Goal: Transaction & Acquisition: Obtain resource

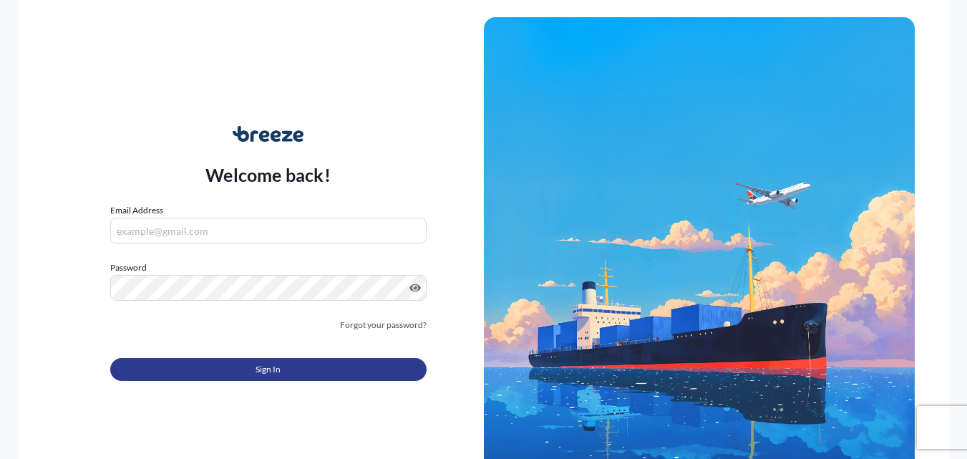
type input "[PERSON_NAME][EMAIL_ADDRESS][PERSON_NAME][DOMAIN_NAME]"
click at [209, 362] on button "Sign In" at bounding box center [268, 369] width 316 height 23
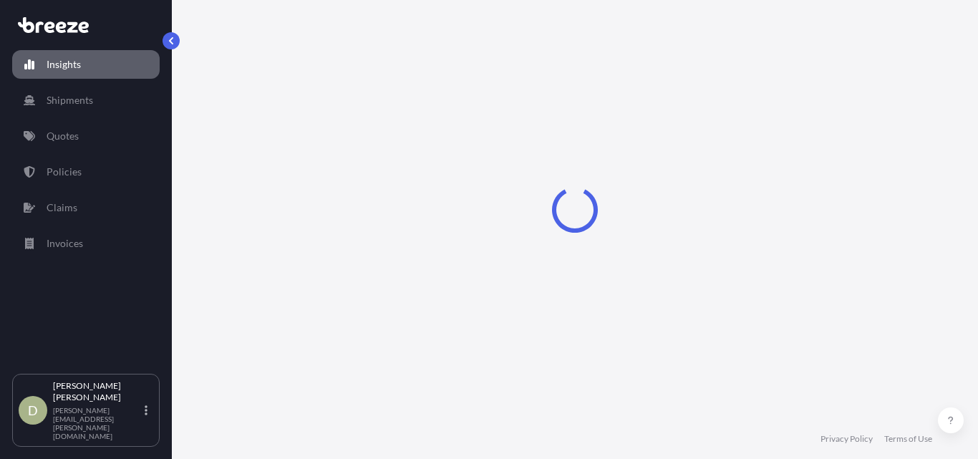
select select "2025"
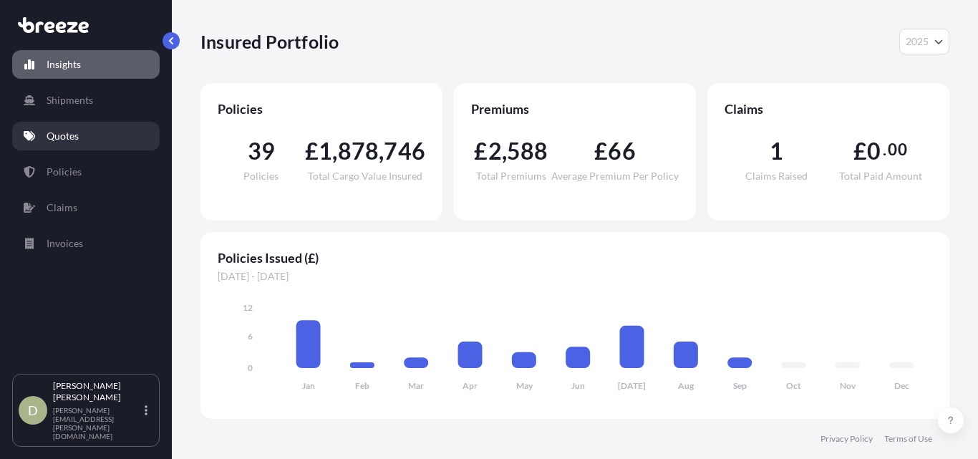
click at [60, 144] on link "Quotes" at bounding box center [85, 136] width 147 height 29
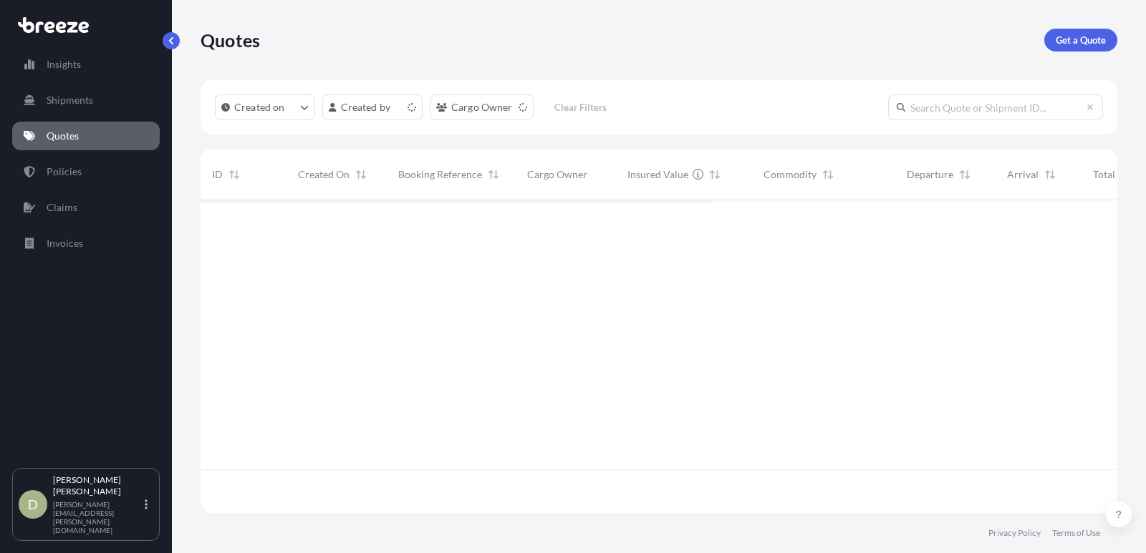
scroll to position [310, 906]
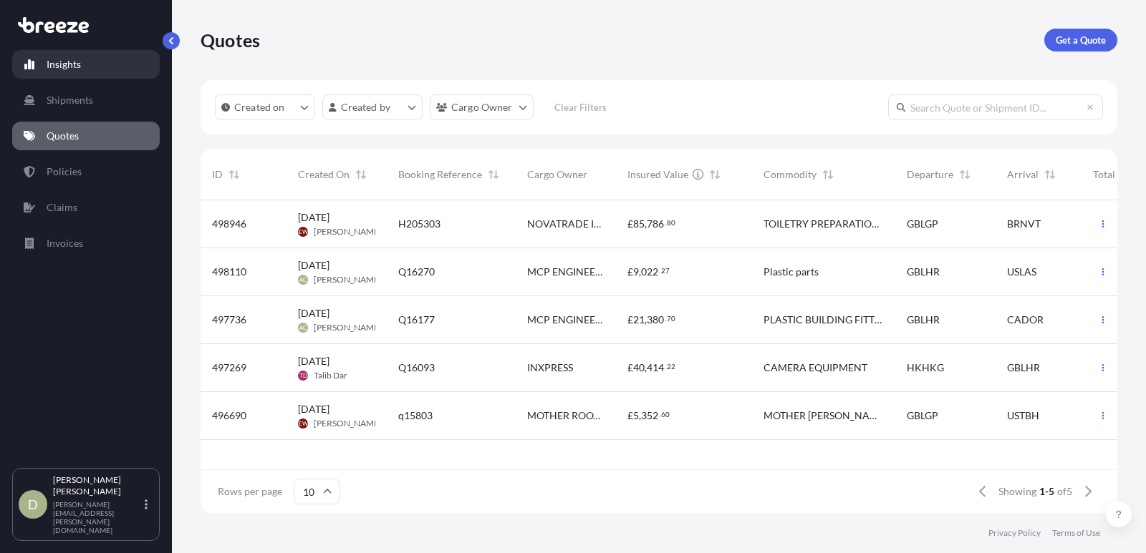
click at [74, 64] on p "Insights" at bounding box center [64, 64] width 34 height 14
select select "2025"
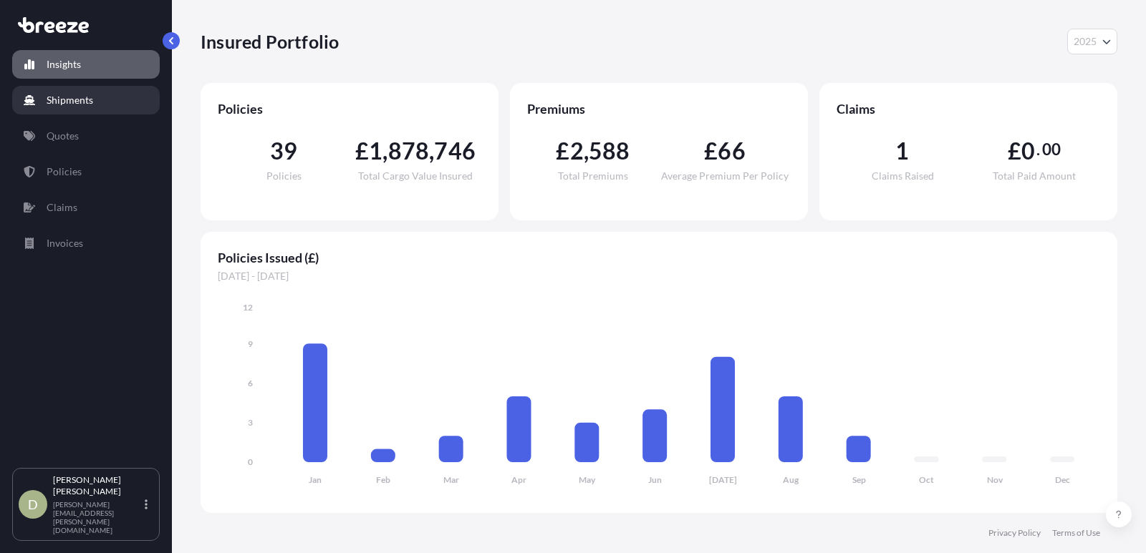
click at [62, 90] on link "Shipments" at bounding box center [85, 100] width 147 height 29
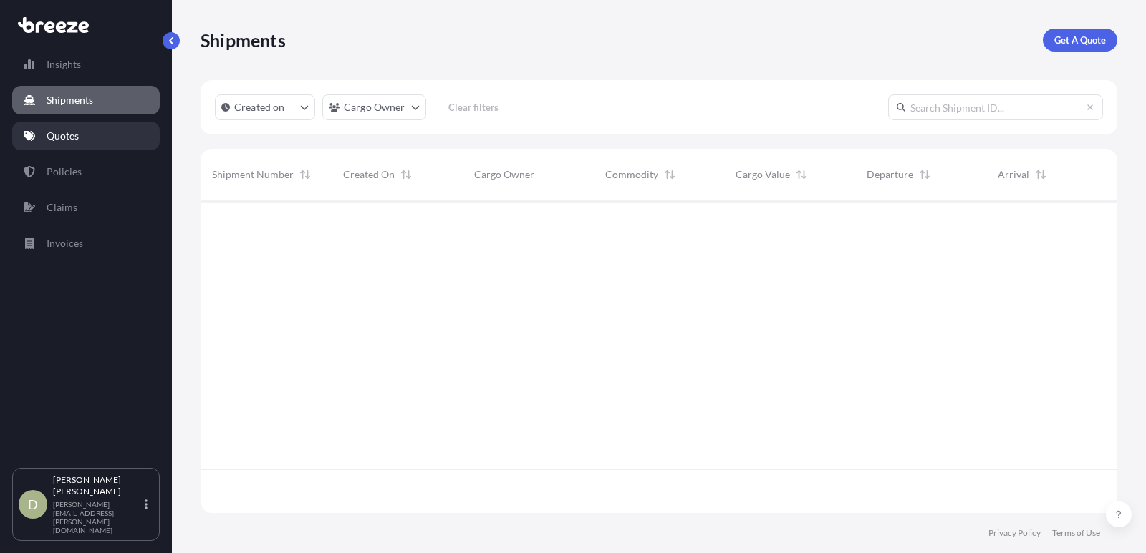
scroll to position [354, 906]
click at [67, 137] on p "Quotes" at bounding box center [63, 136] width 32 height 14
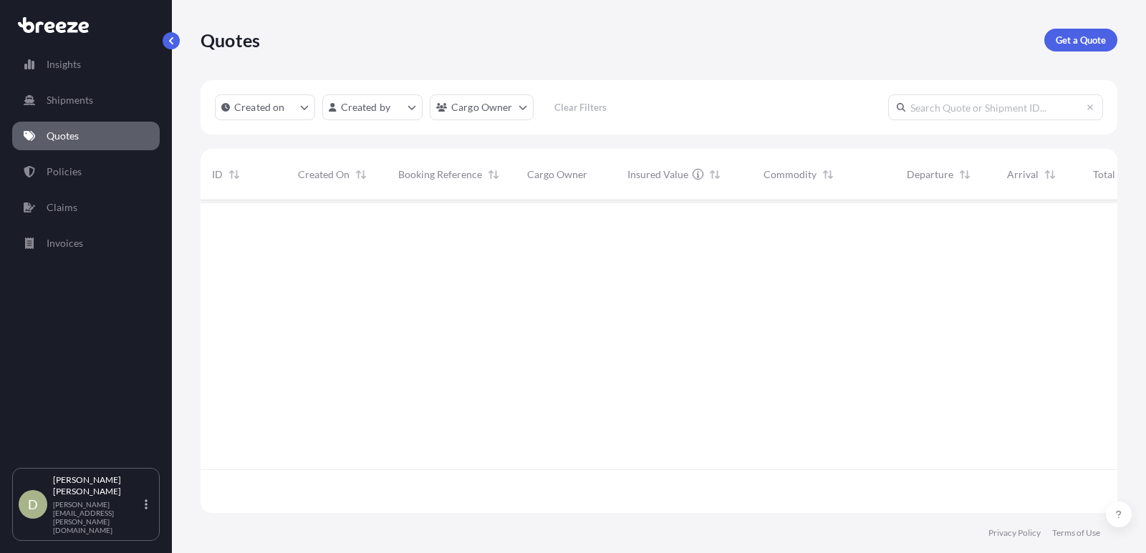
scroll to position [310, 906]
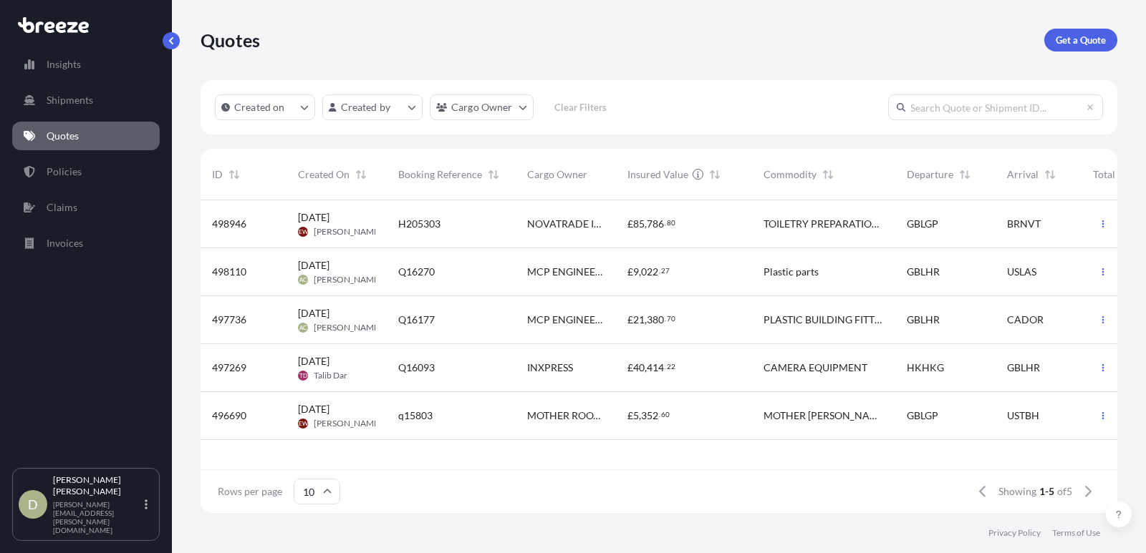
click at [967, 39] on p "Get a Quote" at bounding box center [1080, 40] width 50 height 14
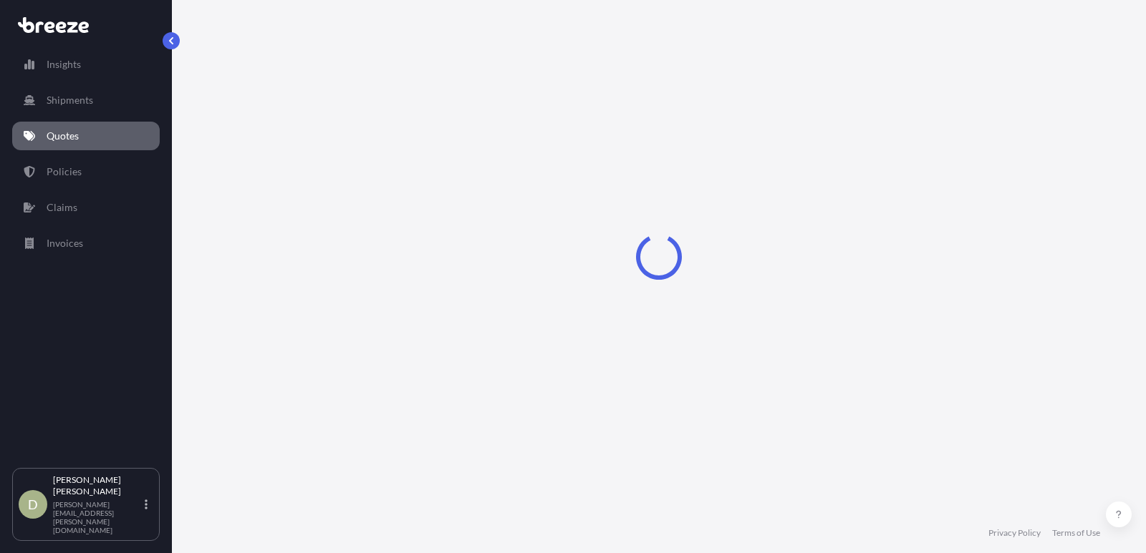
select select "Sea"
select select "1"
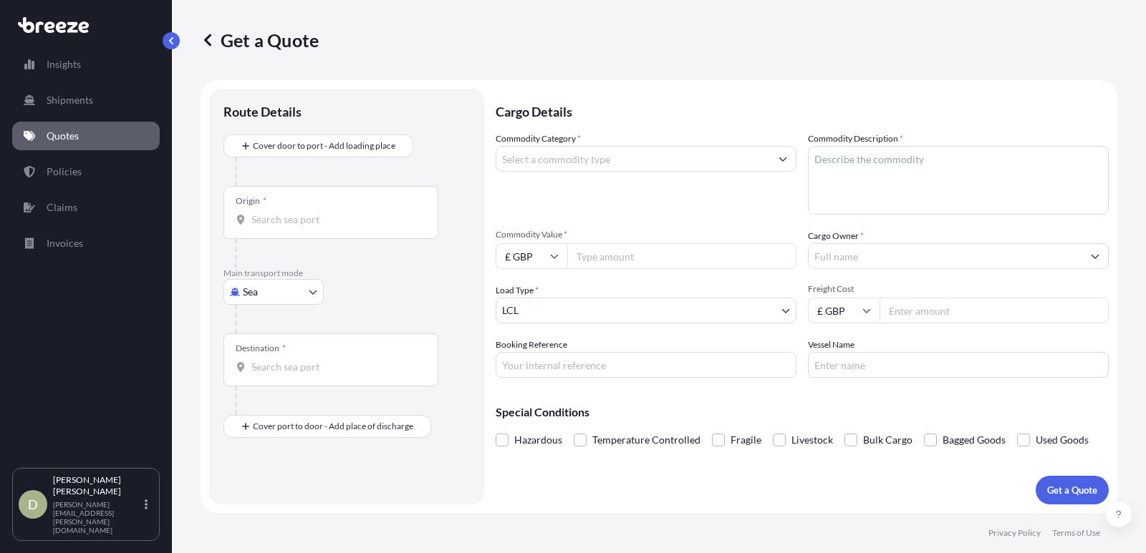
click at [311, 219] on input "Origin *" at bounding box center [335, 220] width 169 height 14
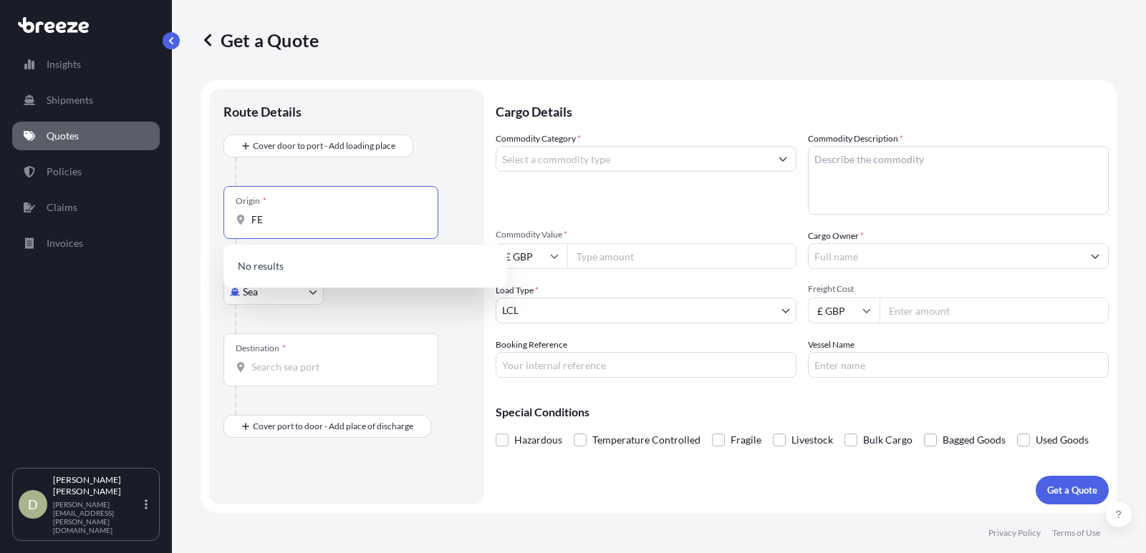
type input "F"
click at [288, 303] on body "0 options available. Insights Shipments Quotes Policies Claims Invoices D [PERS…" at bounding box center [573, 276] width 1146 height 553
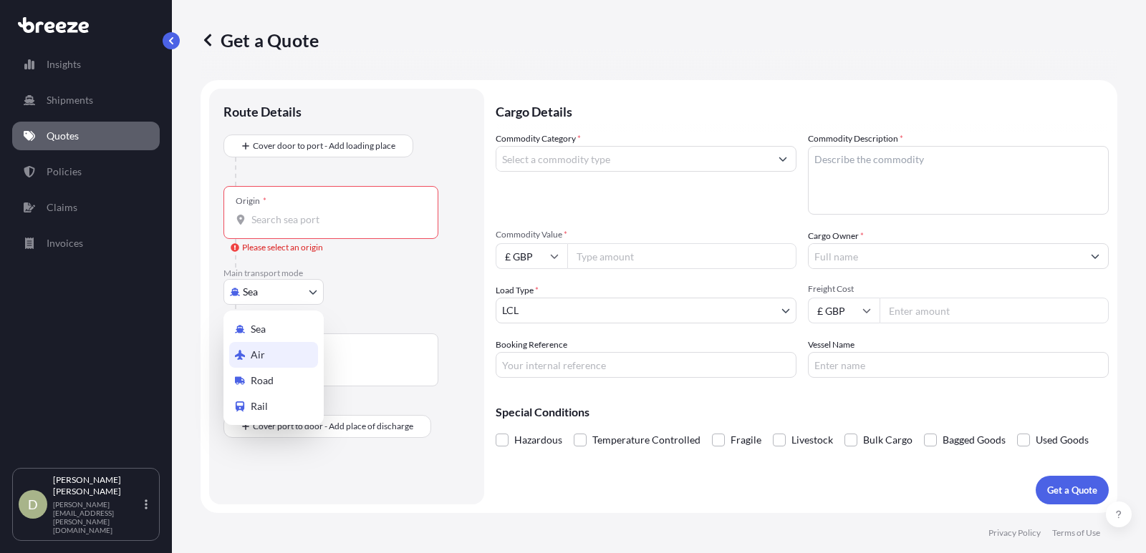
click at [270, 380] on span "Road" at bounding box center [262, 381] width 23 height 14
select select "Road"
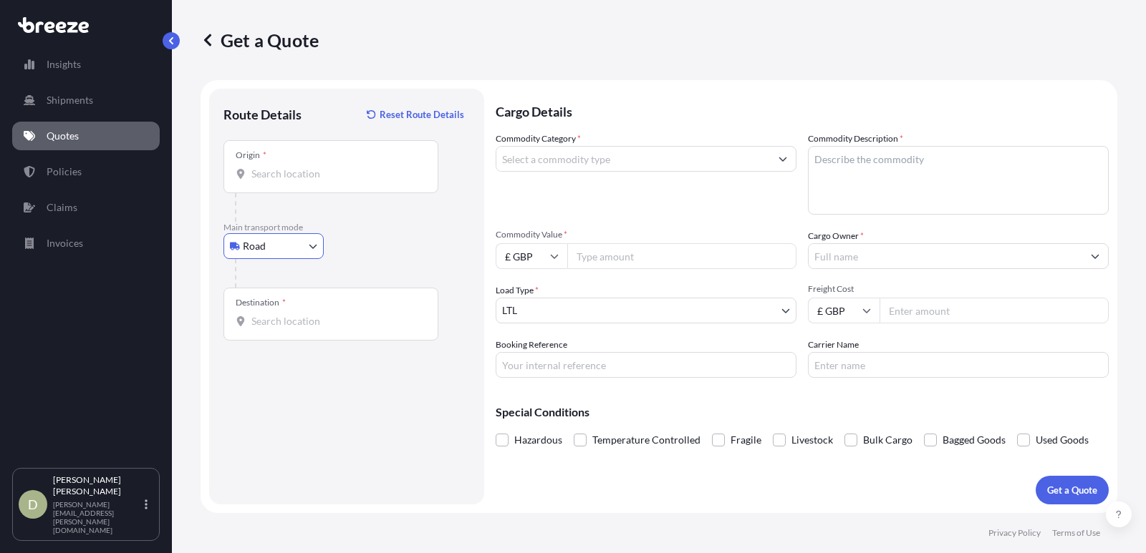
click at [271, 176] on input "Origin *" at bounding box center [335, 174] width 169 height 14
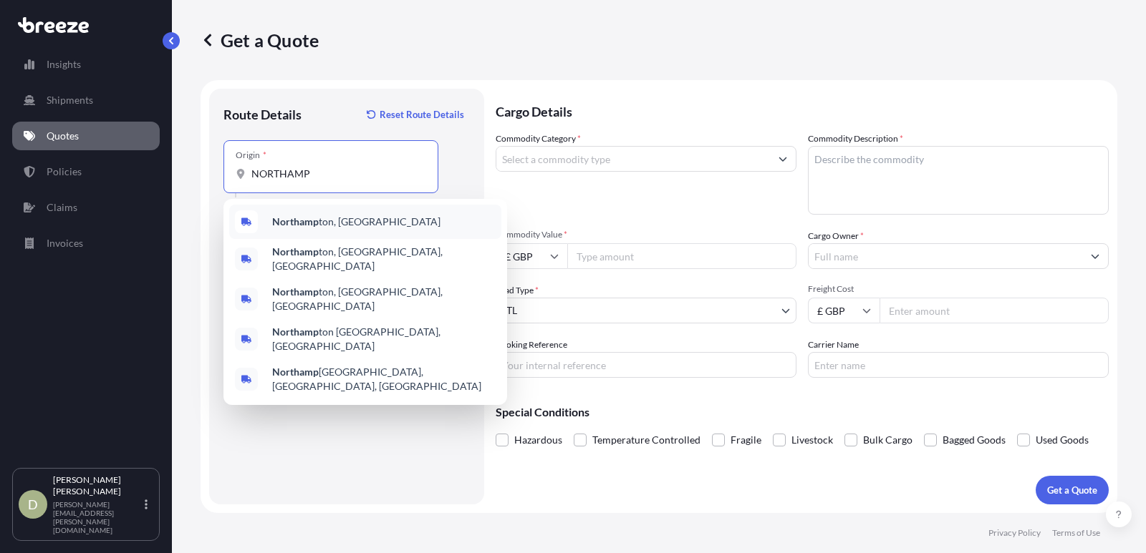
click at [271, 216] on div "Northamp ton, [GEOGRAPHIC_DATA]" at bounding box center [365, 222] width 272 height 34
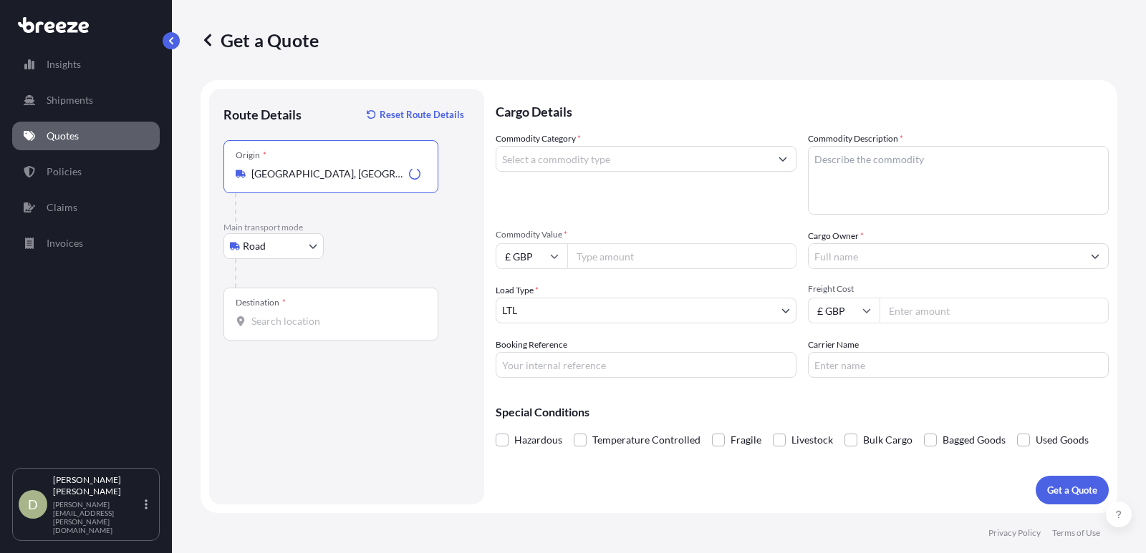
type input "[GEOGRAPHIC_DATA], [GEOGRAPHIC_DATA]"
click at [275, 320] on input "Destination *" at bounding box center [335, 321] width 169 height 14
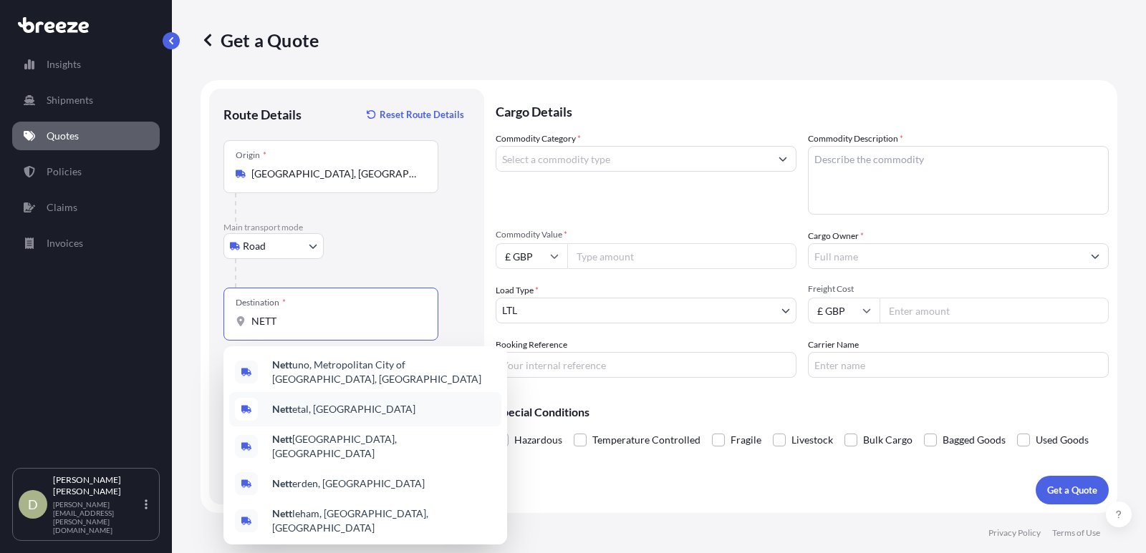
click at [308, 406] on span "Nett etal, [GEOGRAPHIC_DATA]" at bounding box center [343, 409] width 143 height 14
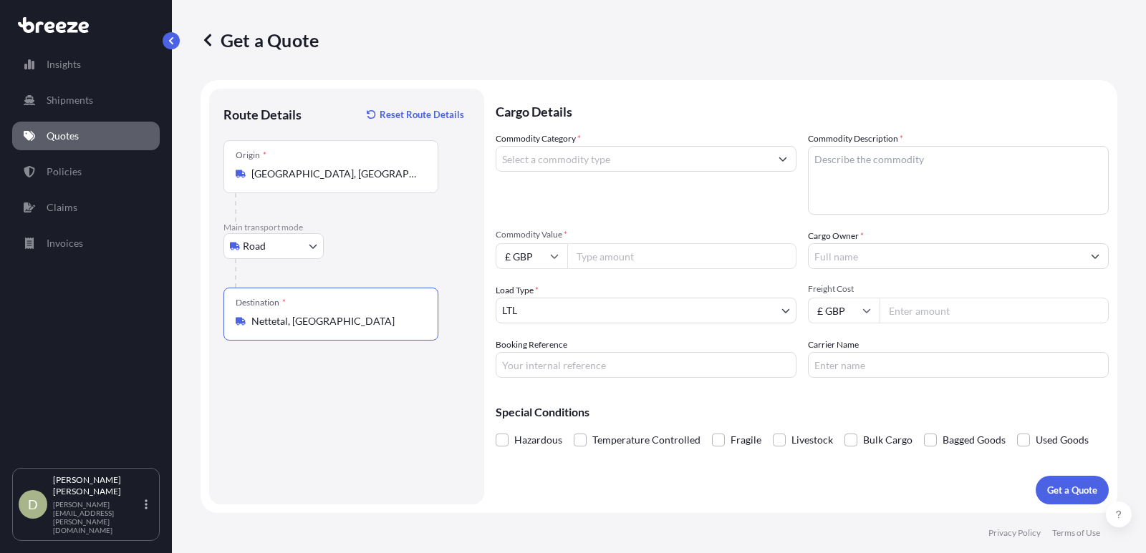
type input "Nettetal, [GEOGRAPHIC_DATA]"
click at [531, 167] on input "Commodity Category *" at bounding box center [632, 159] width 273 height 26
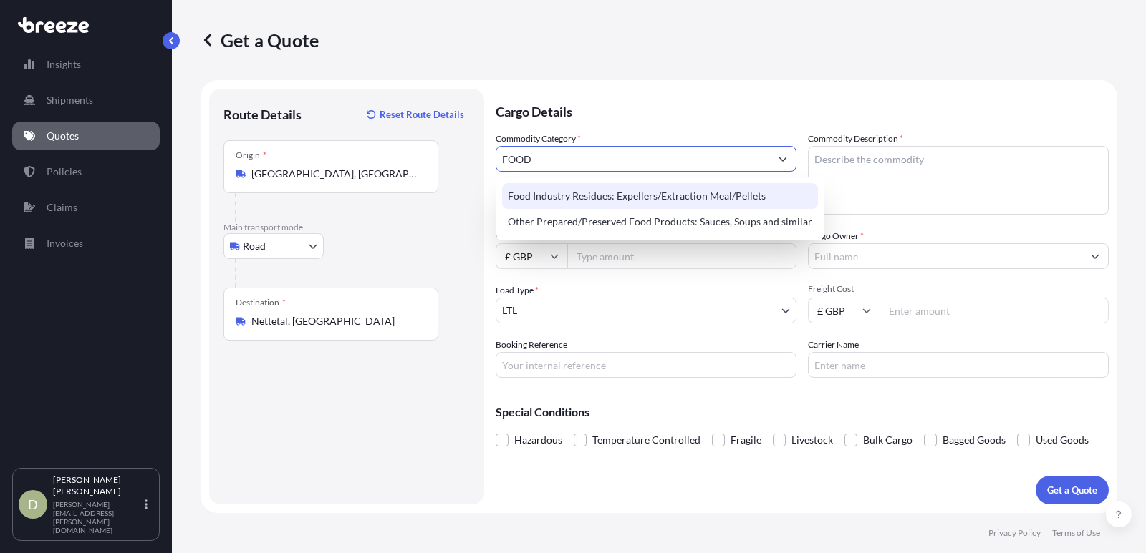
click at [546, 221] on div "Other Prepared/Preserved Food Products: Sauces, Soups and similar" at bounding box center [660, 222] width 316 height 26
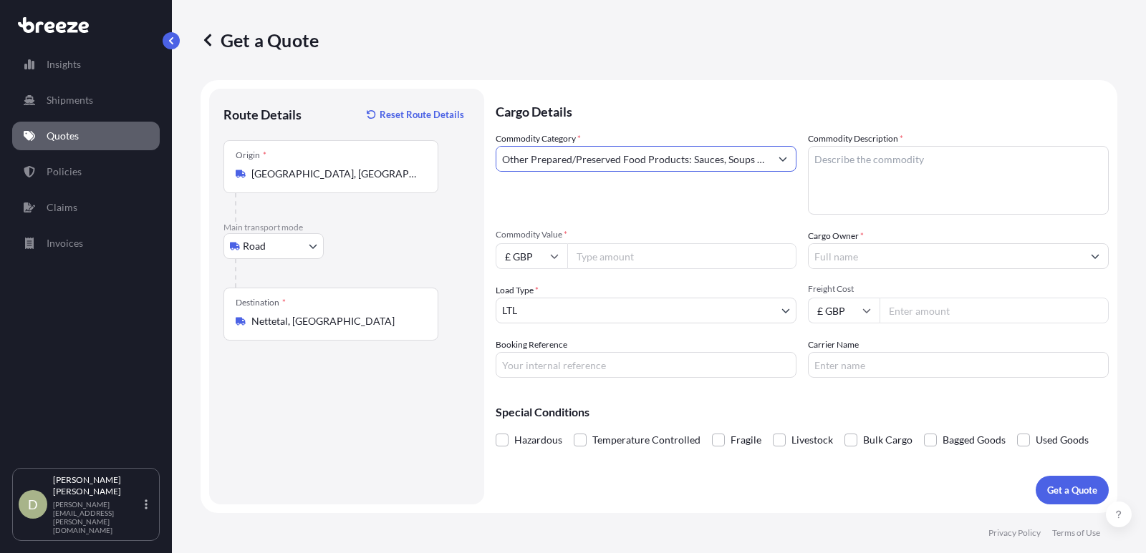
type input "Other Prepared/Preserved Food Products: Sauces, Soups and similar"
click at [618, 249] on input "Commodity Value *" at bounding box center [681, 256] width 229 height 26
click at [849, 304] on input "£ GBP" at bounding box center [844, 311] width 72 height 26
click at [834, 340] on div "€ EUR" at bounding box center [843, 349] width 60 height 27
type input "€ EUR"
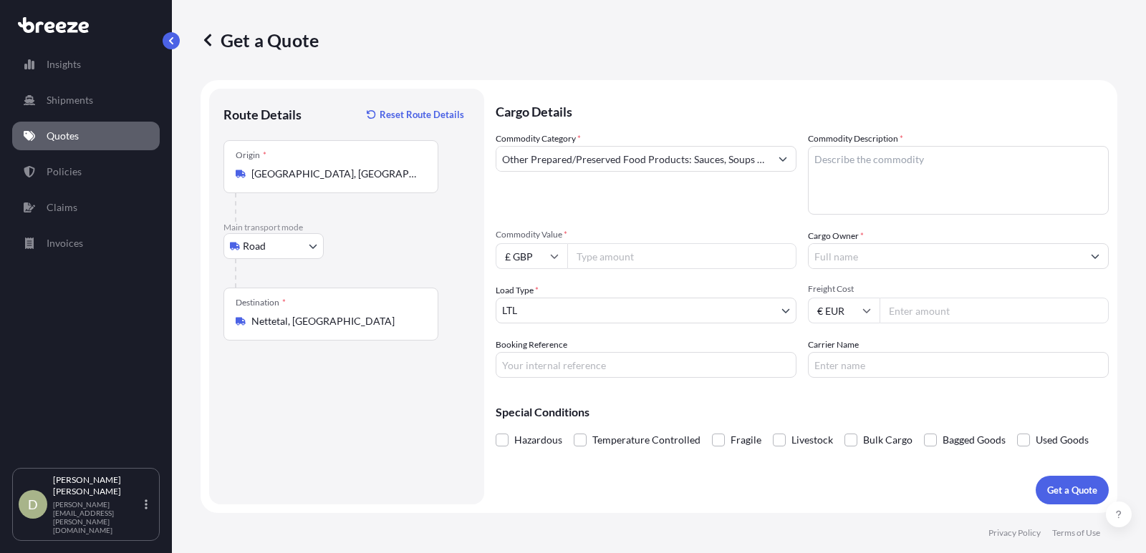
click at [941, 303] on input "Freight Cost" at bounding box center [993, 311] width 229 height 26
type input "150682.89"
click at [878, 370] on input "Carrier Name" at bounding box center [958, 365] width 301 height 26
click at [667, 367] on input "Booking Reference" at bounding box center [645, 365] width 301 height 26
click at [563, 367] on input "BW00" at bounding box center [645, 365] width 301 height 26
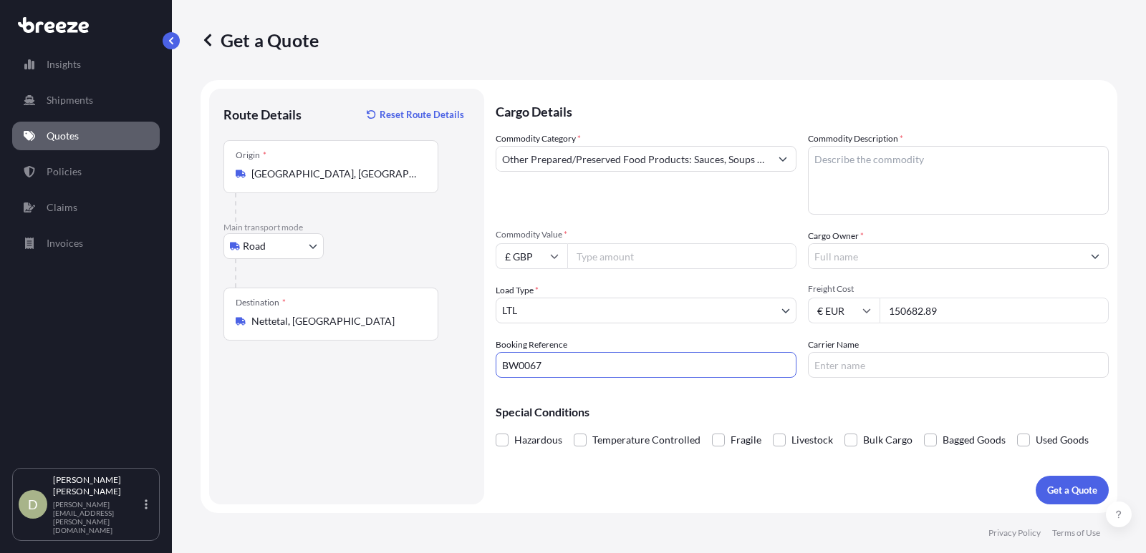
type input "BW0067"
click at [585, 258] on input "Commodity Value *" at bounding box center [681, 256] width 229 height 26
drag, startPoint x: 984, startPoint y: 313, endPoint x: 848, endPoint y: 314, distance: 136.8
click at [848, 314] on div "€ EUR 150682.89" at bounding box center [958, 311] width 301 height 26
click at [614, 264] on input "Commodity Value *" at bounding box center [681, 256] width 229 height 26
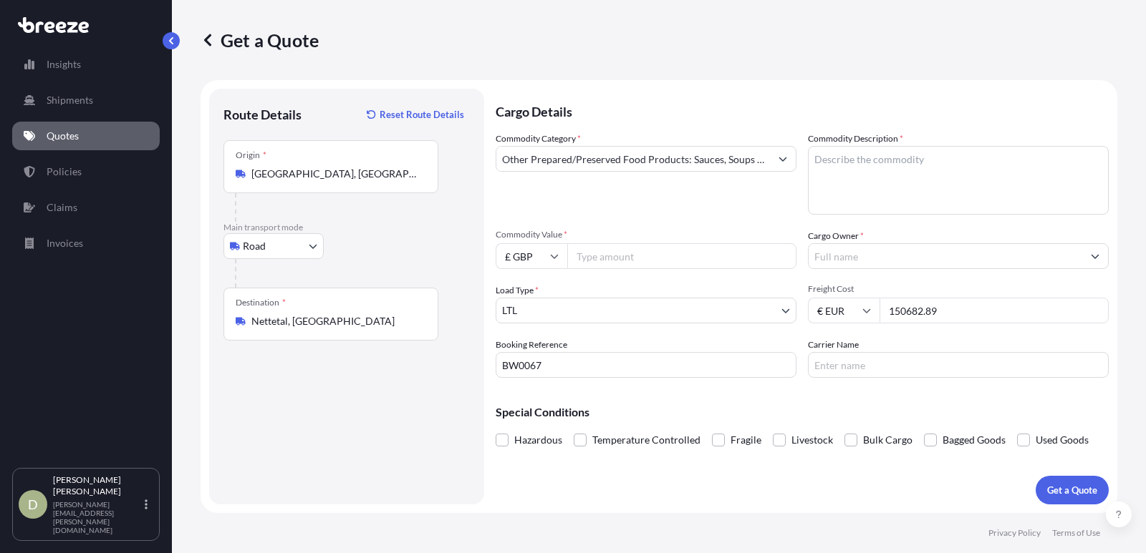
paste input "150682.89"
type input "150682.89"
drag, startPoint x: 997, startPoint y: 309, endPoint x: 775, endPoint y: 304, distance: 222.0
click at [783, 304] on div "Commodity Category * Other Prepared/Preserved Food Products: Sauces, Soups and …" at bounding box center [801, 255] width 613 height 246
click at [822, 306] on input "€ EUR" at bounding box center [844, 311] width 72 height 26
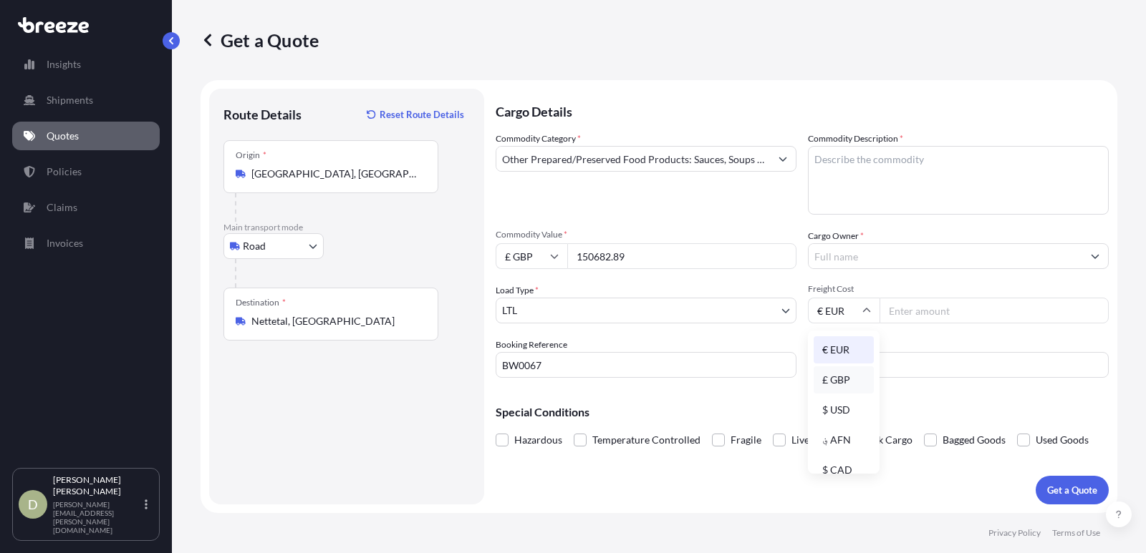
click at [841, 375] on div "£ GBP" at bounding box center [843, 380] width 60 height 27
type input "£ GBP"
click at [528, 256] on input "£ GBP" at bounding box center [531, 256] width 72 height 26
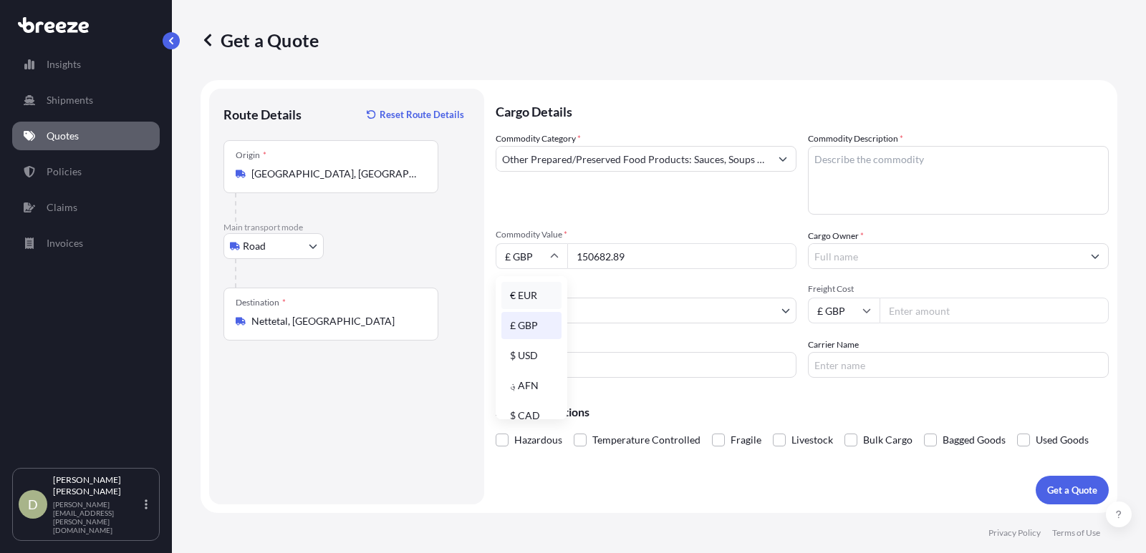
click at [539, 294] on div "€ EUR" at bounding box center [531, 295] width 60 height 27
type input "€ EUR"
click at [861, 175] on textarea "Commodity Description *" at bounding box center [958, 180] width 301 height 69
type textarea "SUPPLEMENTS"
click at [839, 268] on div at bounding box center [958, 256] width 301 height 26
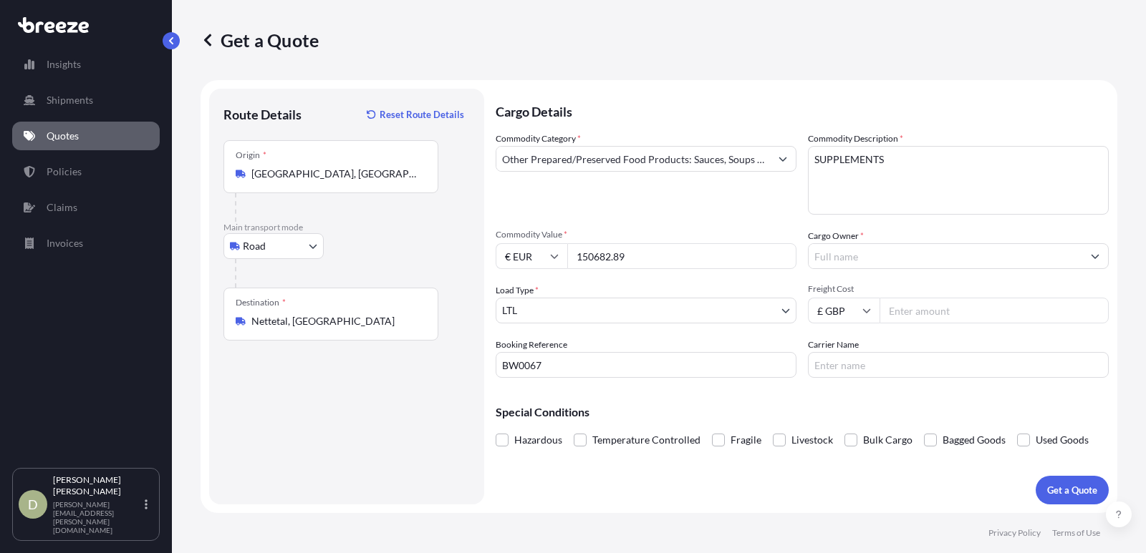
click at [839, 255] on input "Cargo Owner *" at bounding box center [944, 256] width 273 height 26
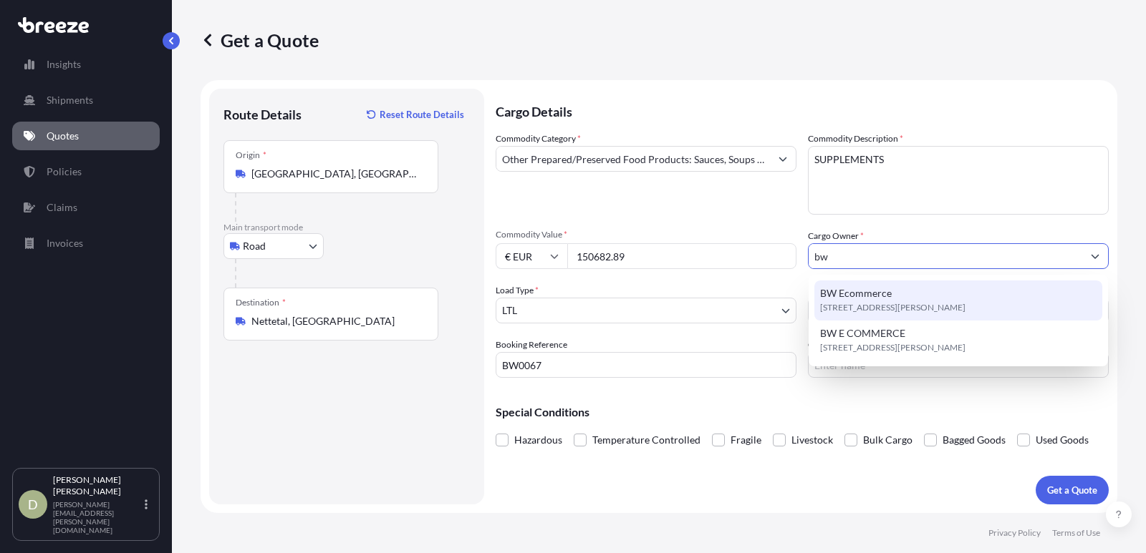
click at [842, 302] on span "[STREET_ADDRESS][PERSON_NAME]" at bounding box center [892, 308] width 145 height 14
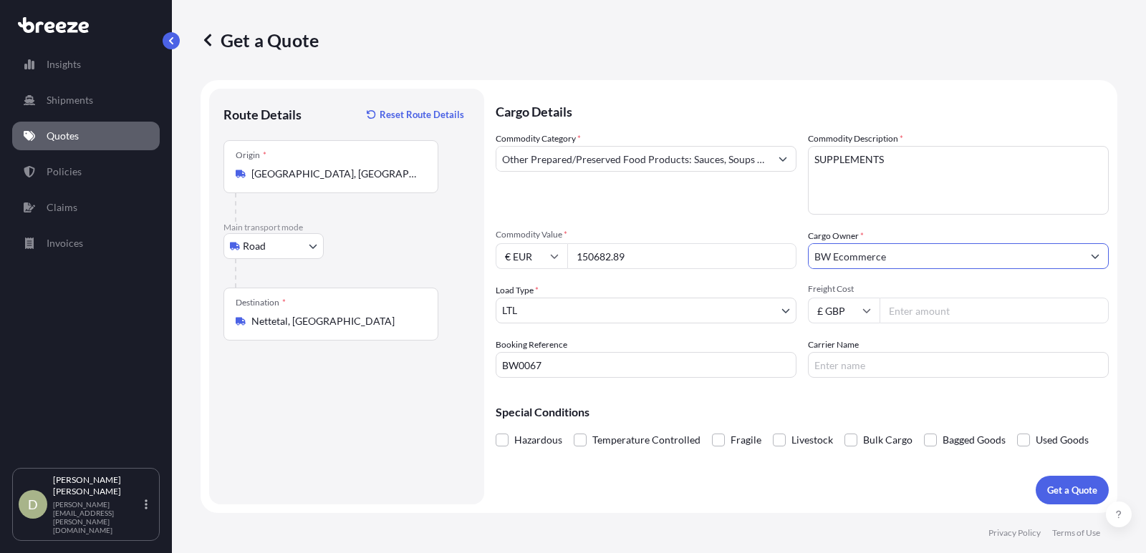
type input "BW Ecommerce"
click at [531, 311] on body "15 options available. 5 options available. 0 options available. 2 options avail…" at bounding box center [573, 276] width 1146 height 553
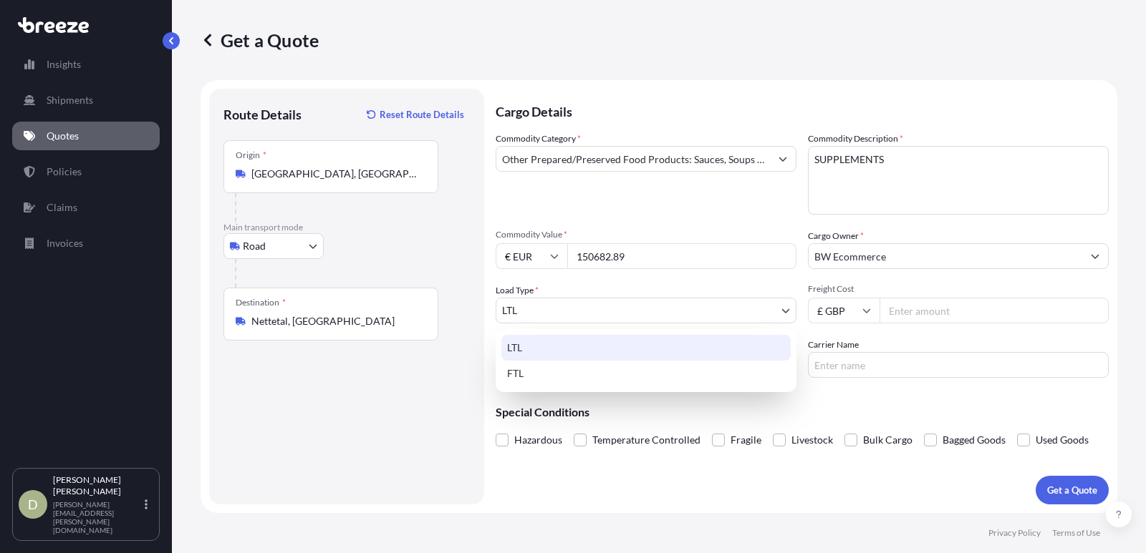
click at [532, 352] on div "LTL" at bounding box center [645, 348] width 289 height 26
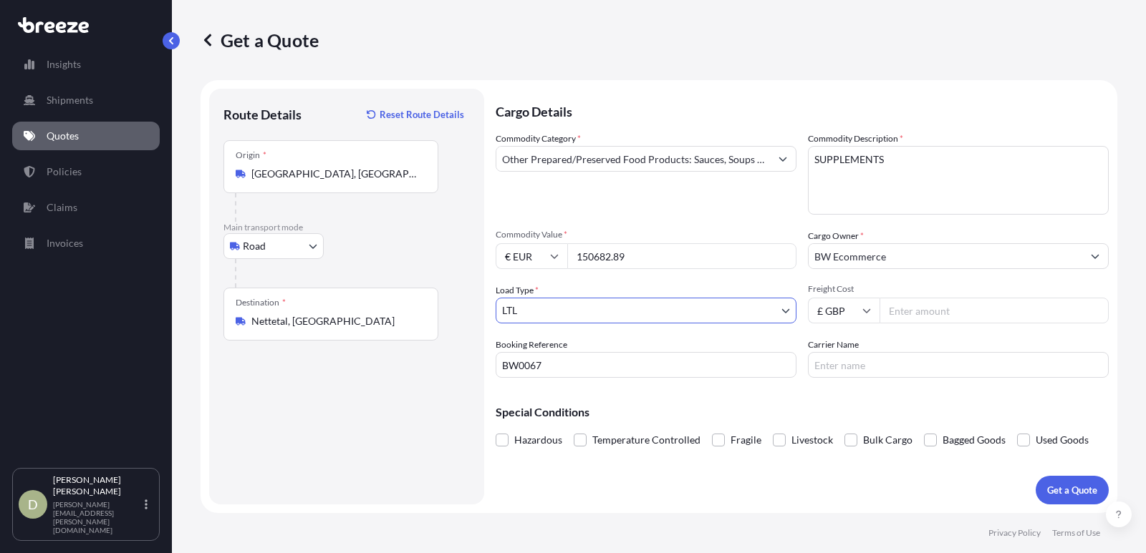
click at [706, 391] on div "Special Conditions Hazardous Temperature Controlled Fragile Livestock Bulk Carg…" at bounding box center [801, 420] width 613 height 62
click at [902, 314] on input "Freight Cost" at bounding box center [993, 311] width 229 height 26
click at [967, 458] on p "Get a Quote" at bounding box center [1072, 490] width 50 height 14
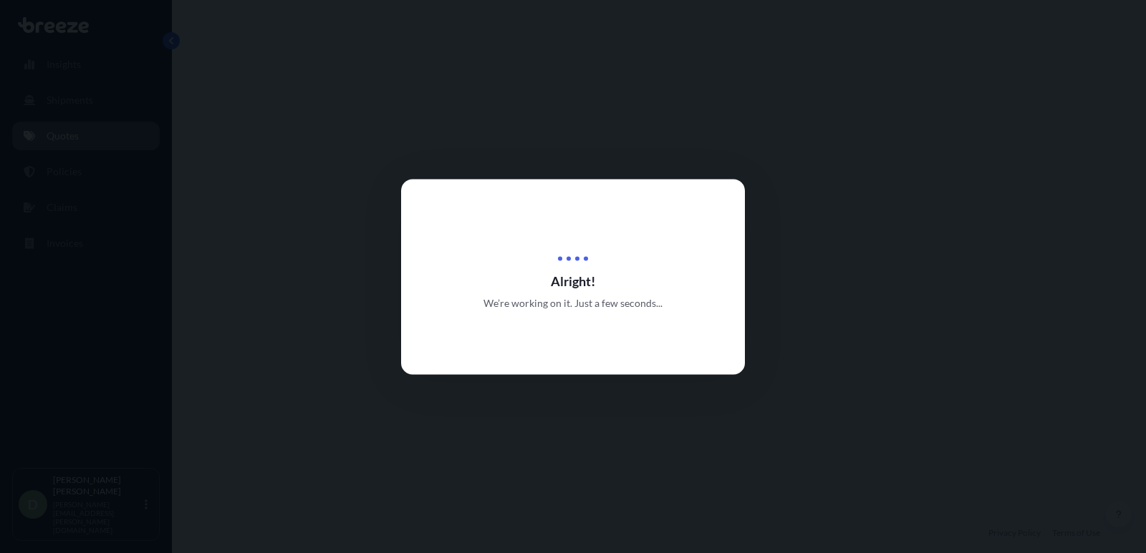
select select "Road"
select select "1"
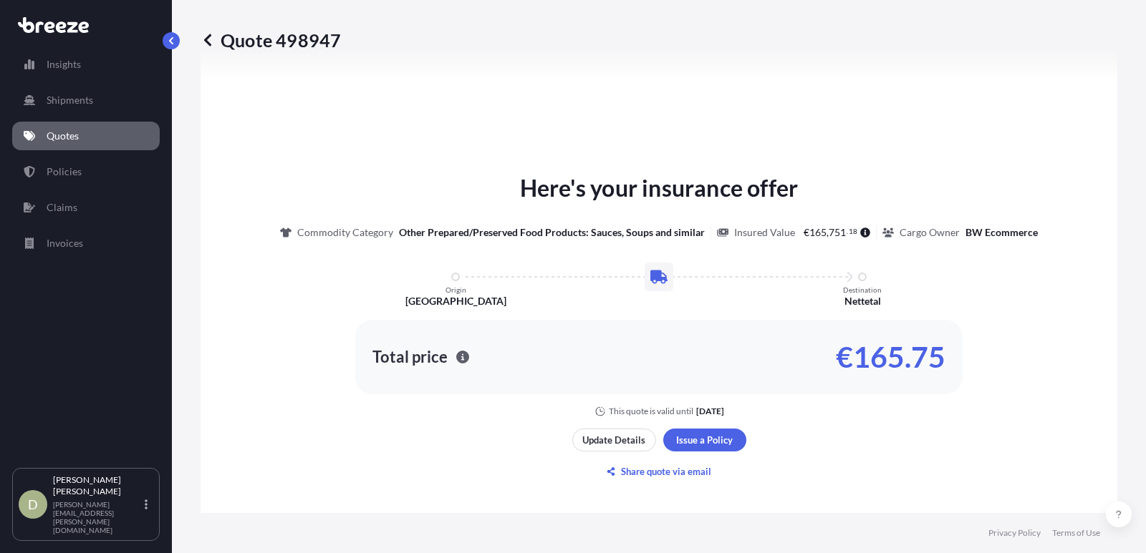
scroll to position [503, 0]
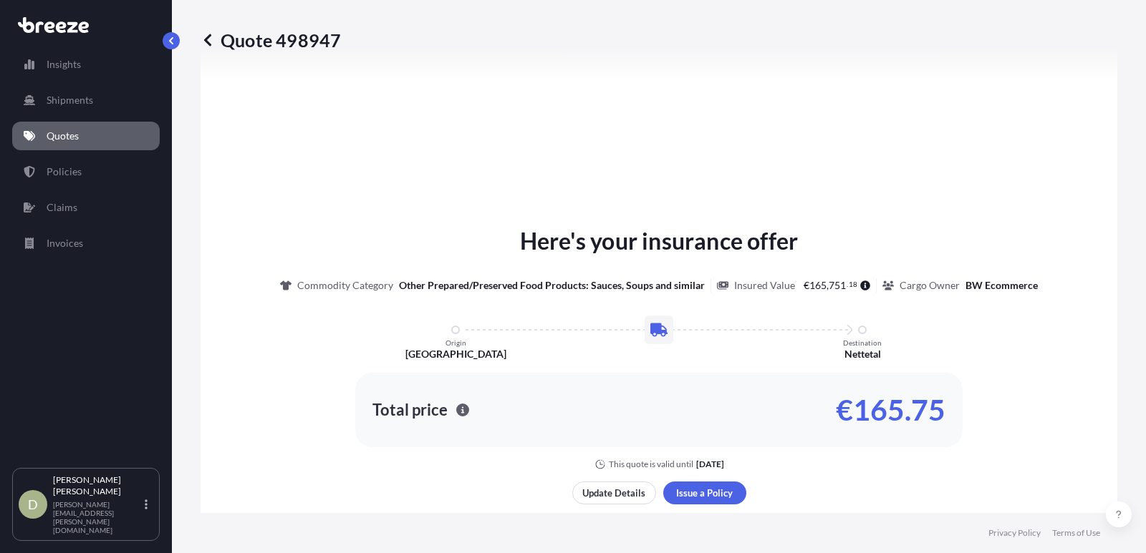
click at [815, 287] on span "165" at bounding box center [817, 286] width 17 height 10
click at [873, 286] on div "Commodity Category Other Prepared/Preserved Food Products: Sauces, Soups and si…" at bounding box center [658, 286] width 757 height 14
click at [865, 284] on div "Insured Value € 165 , 751 . 18" at bounding box center [797, 286] width 160 height 14
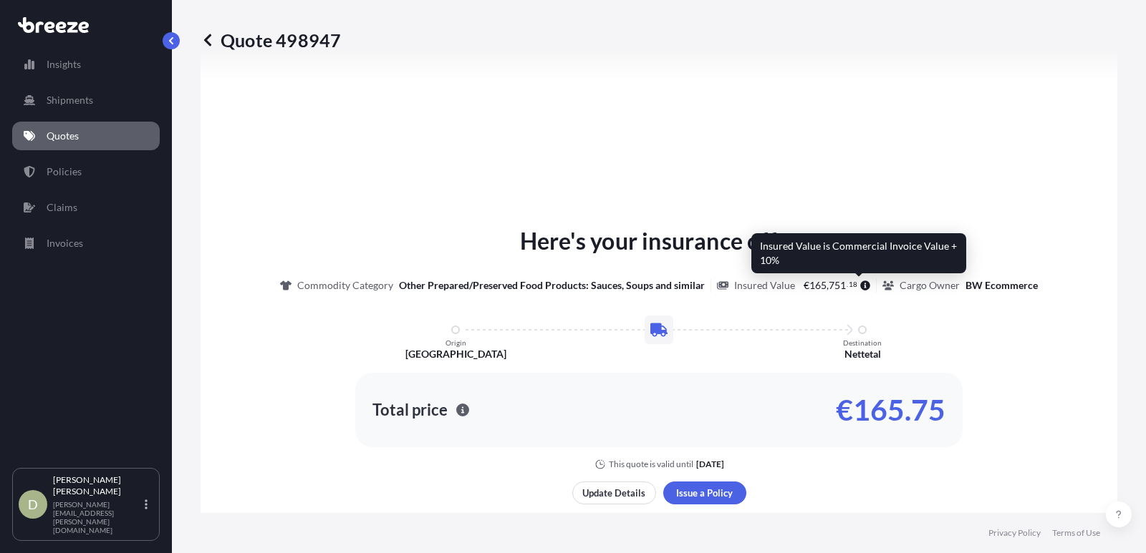
click at [860, 284] on icon at bounding box center [865, 286] width 10 height 10
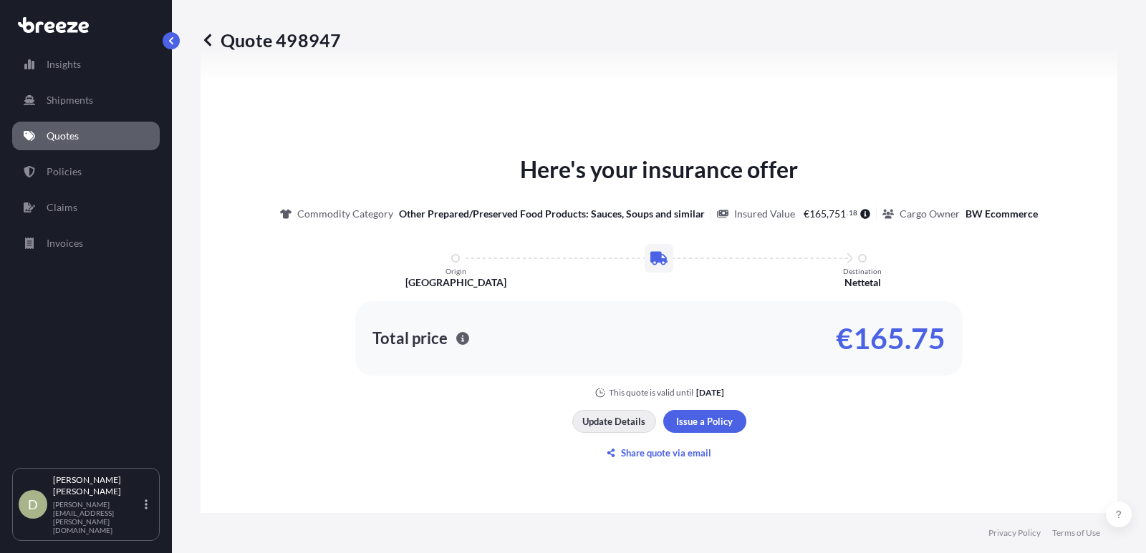
click at [600, 418] on p "Update Details" at bounding box center [613, 422] width 63 height 14
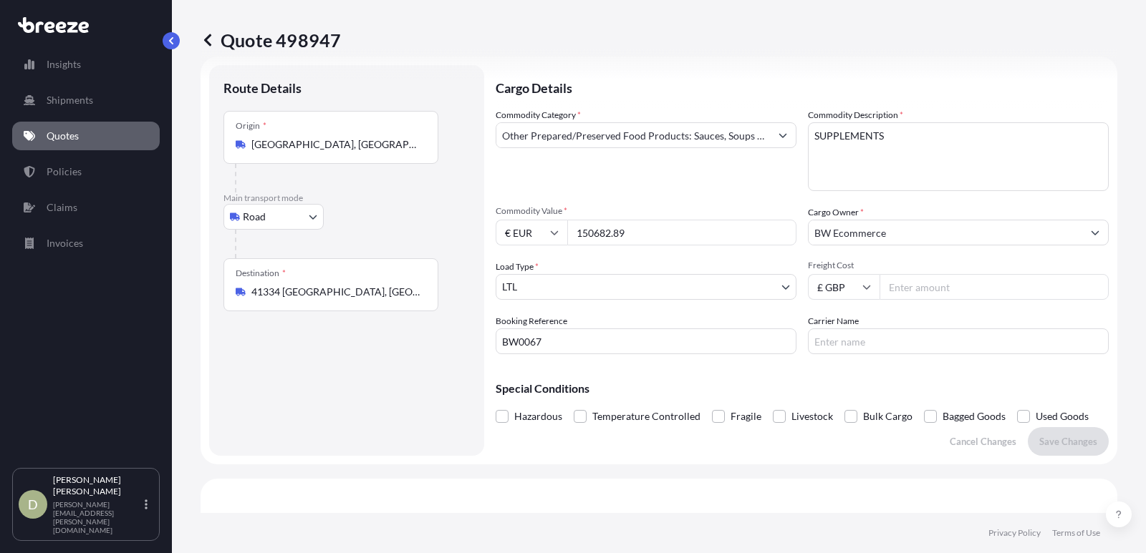
scroll to position [23, 0]
click at [894, 288] on input "Freight Cost" at bounding box center [993, 288] width 229 height 26
type input "2004"
click at [967, 454] on button "Save Changes" at bounding box center [1067, 442] width 81 height 29
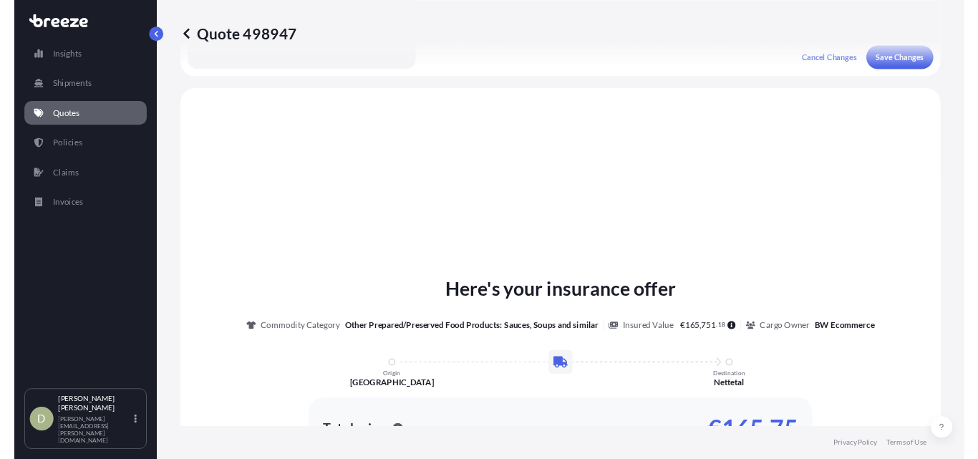
scroll to position [431, 0]
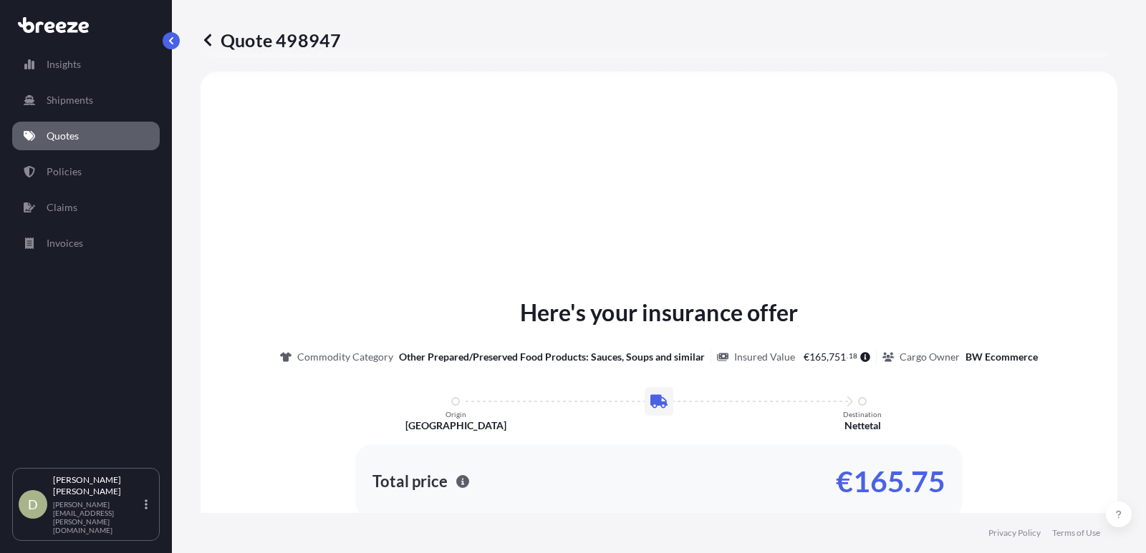
select select "Road"
select select "1"
